Goal: Go to known website: Access a specific website the user already knows

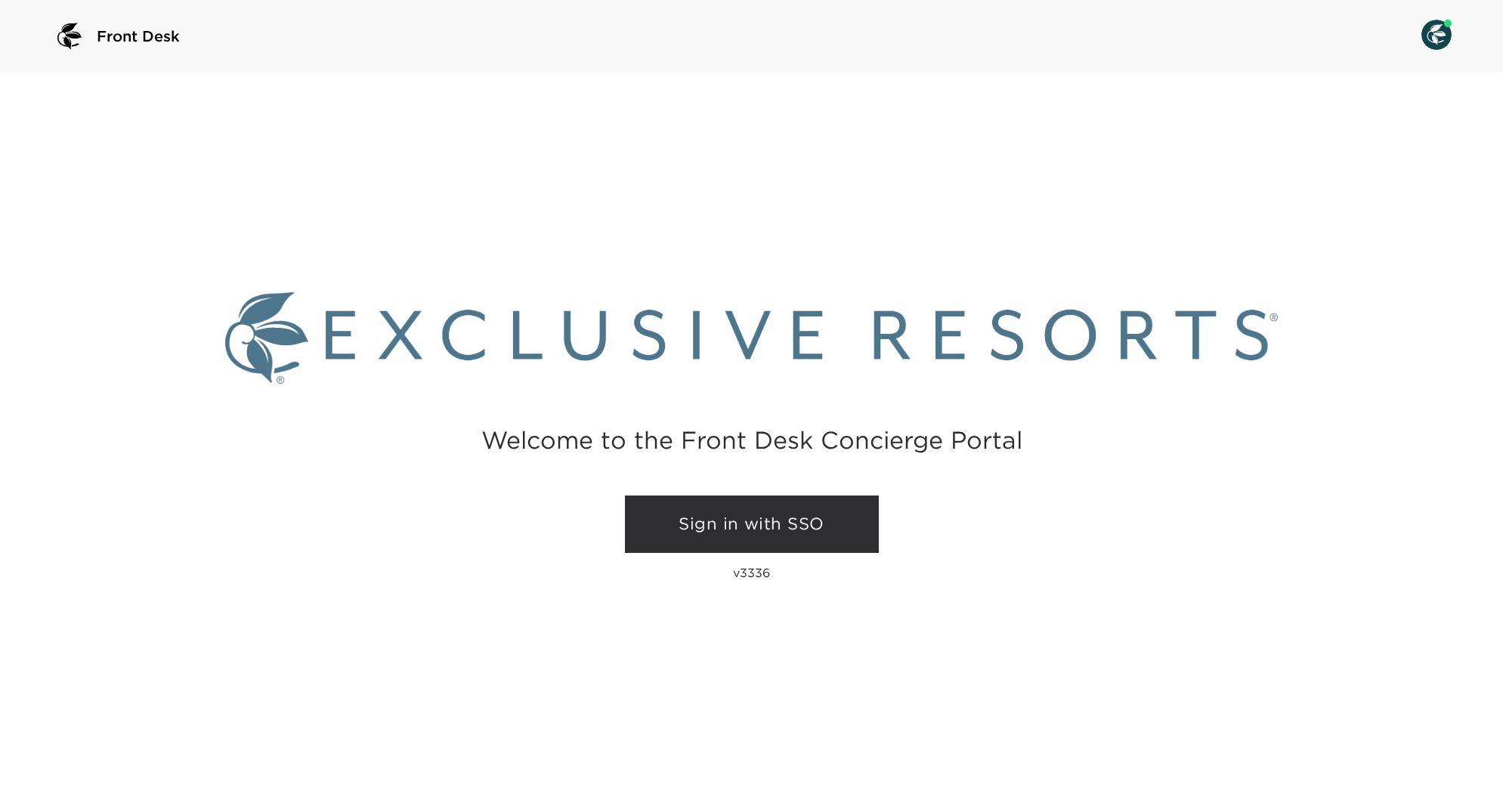
click at [822, 513] on link "Sign in with SSO" at bounding box center [752, 525] width 254 height 57
click at [728, 519] on link "Sign in with SSO" at bounding box center [752, 525] width 254 height 57
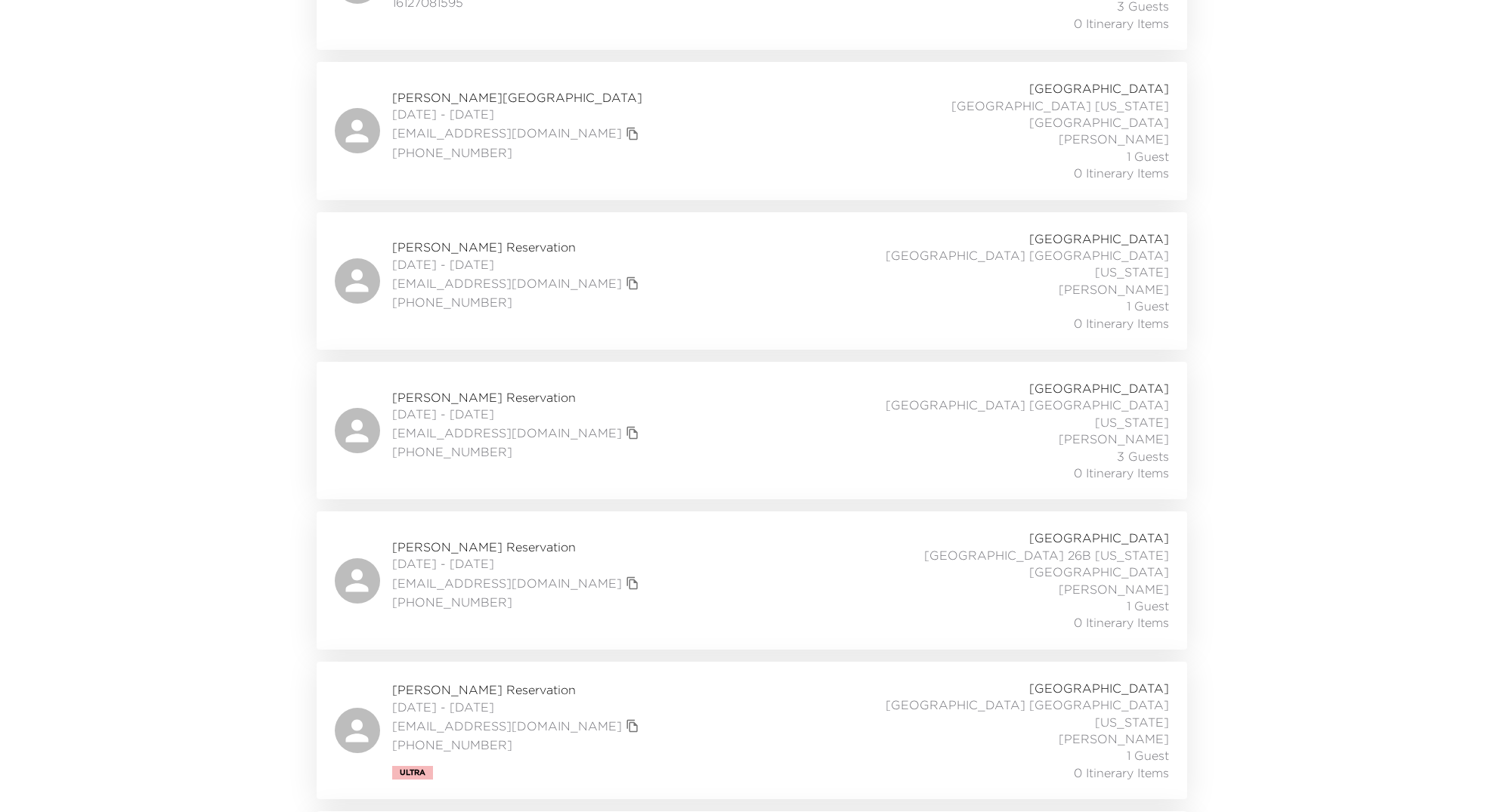
scroll to position [1238, 0]
